Goal: Information Seeking & Learning: Understand process/instructions

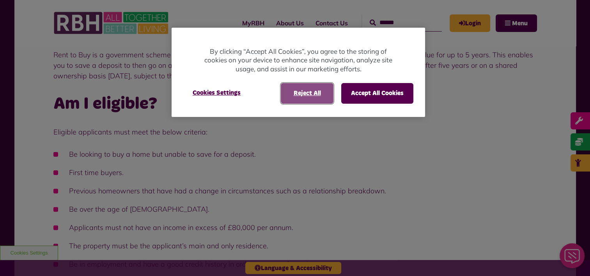
click at [306, 88] on button "Reject All" at bounding box center [307, 93] width 53 height 20
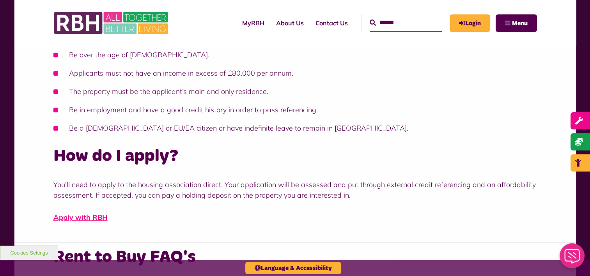
scroll to position [348, 0]
drag, startPoint x: 160, startPoint y: 184, endPoint x: 197, endPoint y: 186, distance: 37.1
click at [197, 186] on p "You’ll need to apply to the housing association direct. Your application will b…" at bounding box center [295, 189] width 484 height 21
drag, startPoint x: 270, startPoint y: 187, endPoint x: 385, endPoint y: 188, distance: 114.3
click at [385, 188] on p "You’ll need to apply to the housing association direct. Your application will b…" at bounding box center [295, 189] width 484 height 21
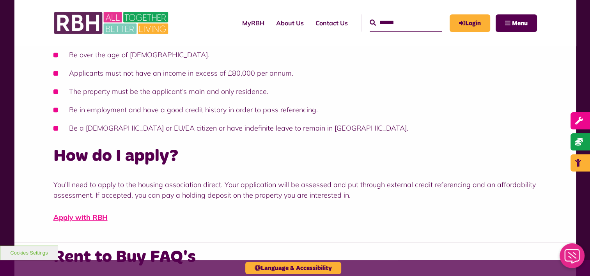
click at [203, 198] on p "You’ll need to apply to the housing association direct. Your application will b…" at bounding box center [295, 189] width 484 height 21
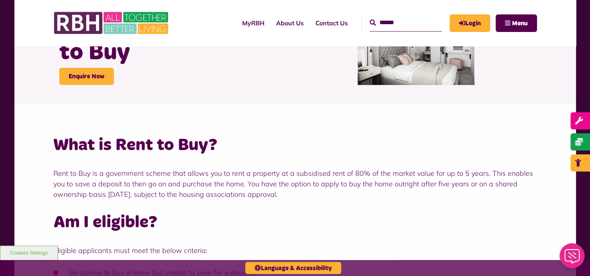
scroll to position [0, 0]
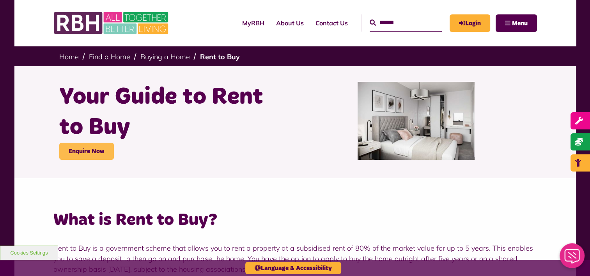
click at [94, 156] on link "Enquire Now" at bounding box center [86, 151] width 55 height 17
click at [112, 57] on link "Find a Home" at bounding box center [109, 56] width 41 height 9
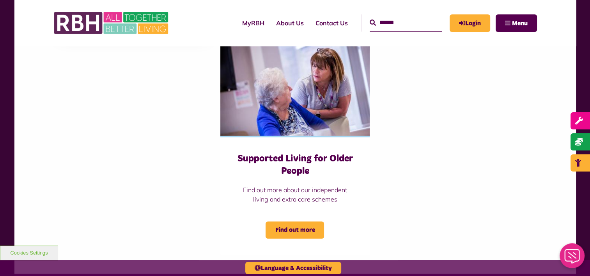
scroll to position [522, 0]
